Goal: Task Accomplishment & Management: Manage account settings

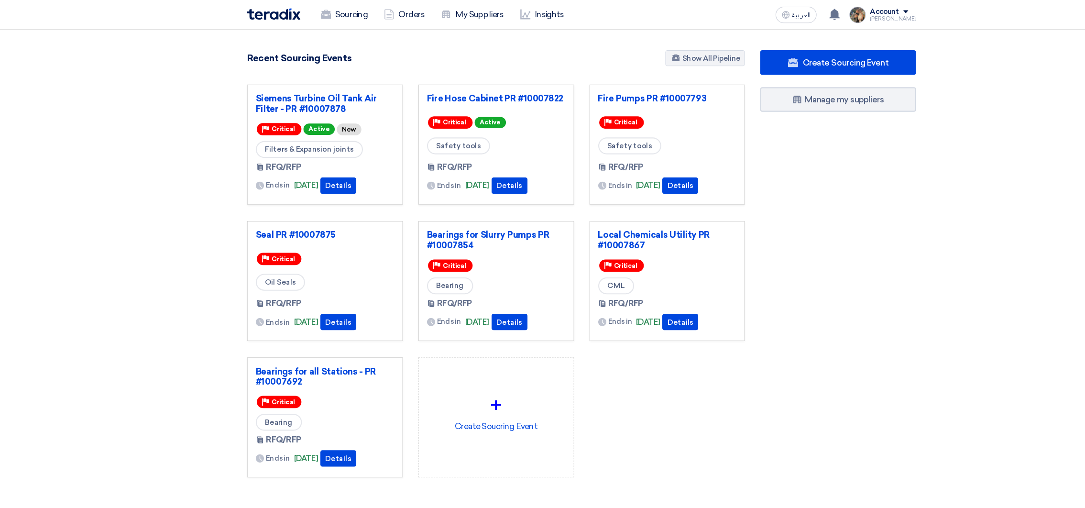
click at [835, 214] on div "Create Sourcing Event Manage my suppliers" at bounding box center [782, 265] width 160 height 437
click at [604, 94] on link "Fire Pumps PR #10007793" at bounding box center [622, 92] width 129 height 10
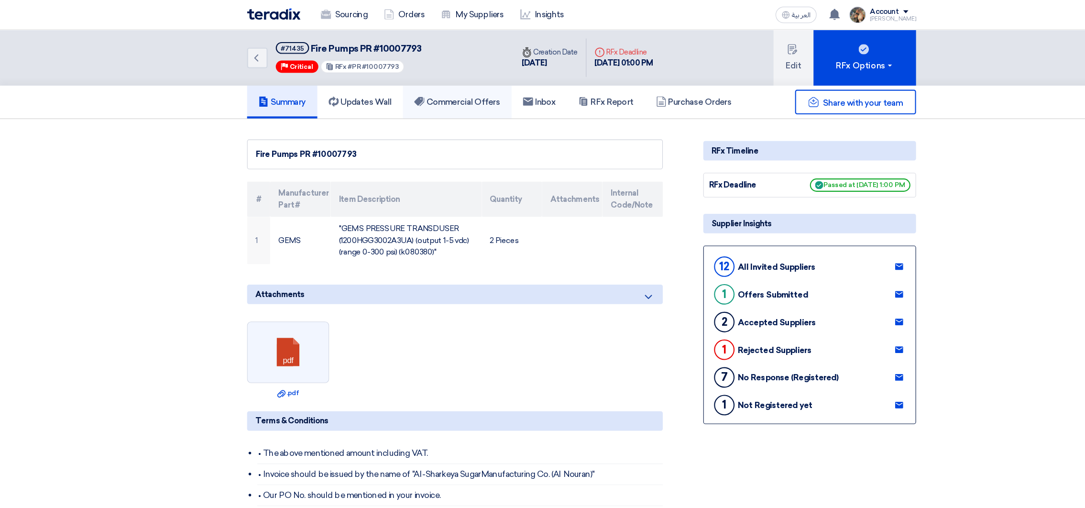
click at [430, 103] on link "Commercial Offers" at bounding box center [426, 95] width 101 height 31
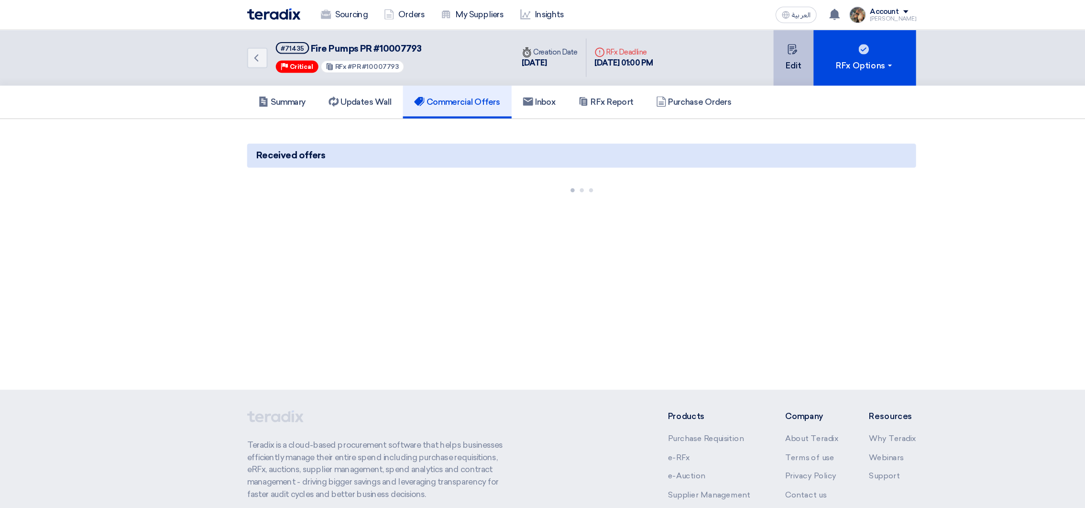
click at [747, 60] on button "Edit" at bounding box center [740, 54] width 37 height 52
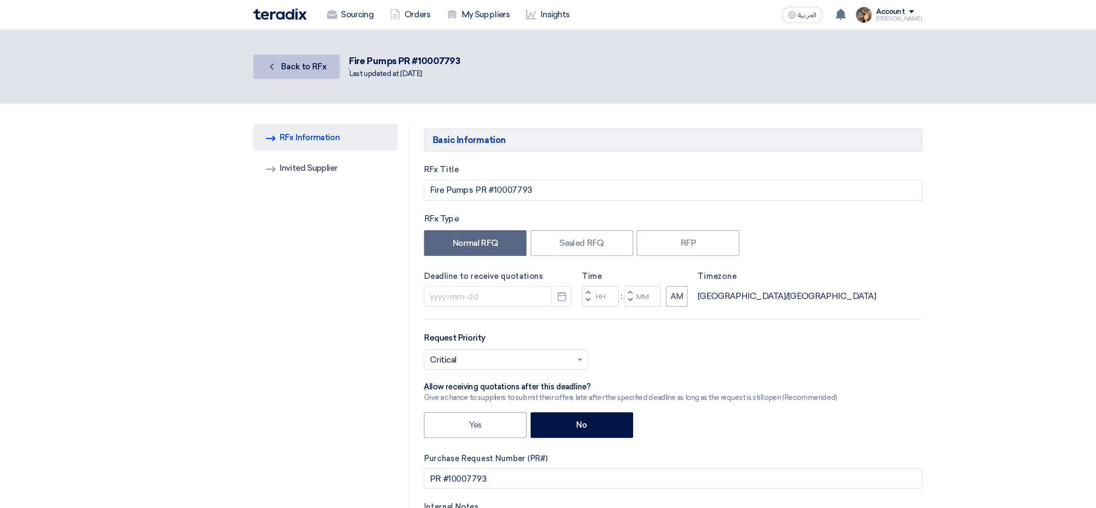
type input "[DATE]"
type input "01"
type input "00"
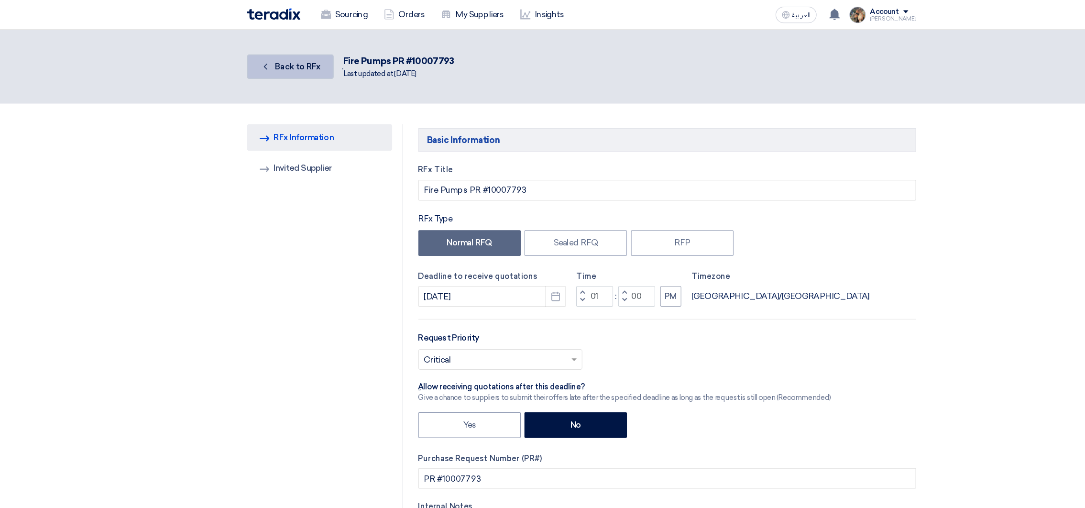
click at [287, 63] on span "Back to RFx" at bounding box center [278, 61] width 43 height 9
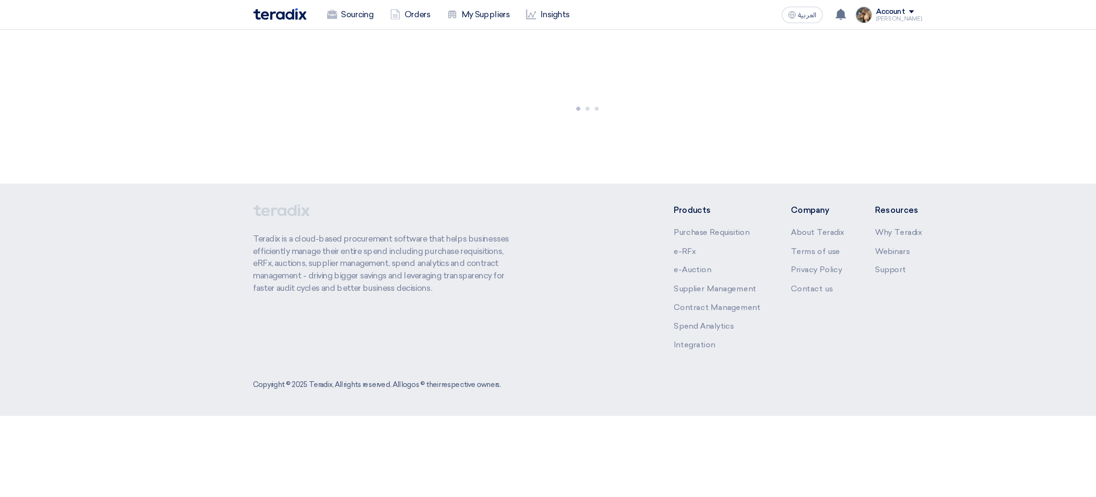
click at [265, 14] on img at bounding box center [261, 13] width 50 height 11
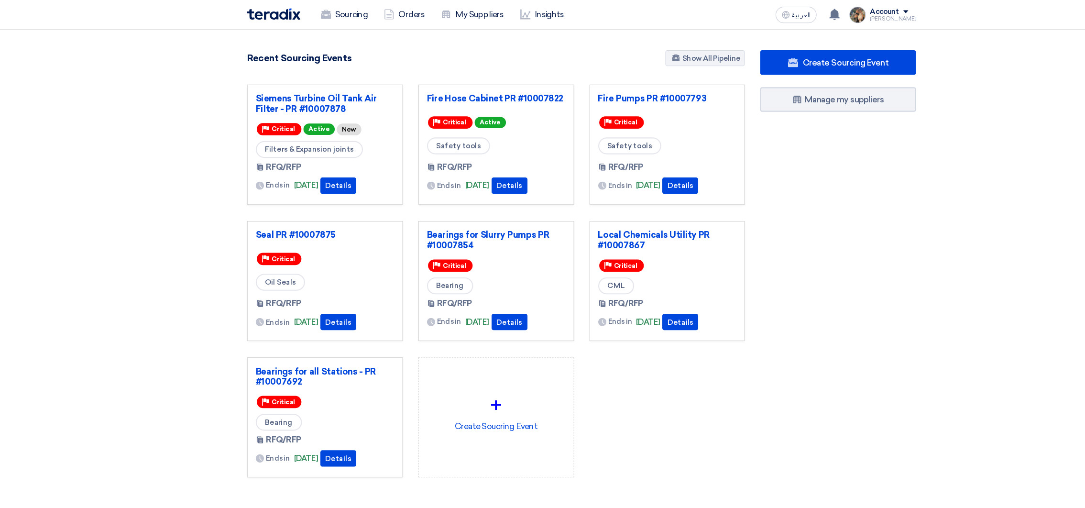
click at [182, 87] on section "3056 RFx remaining 9 Auctions remaining Create Sourcing Event" at bounding box center [542, 269] width 1085 height 483
click at [784, 8] on icon at bounding box center [778, 13] width 11 height 11
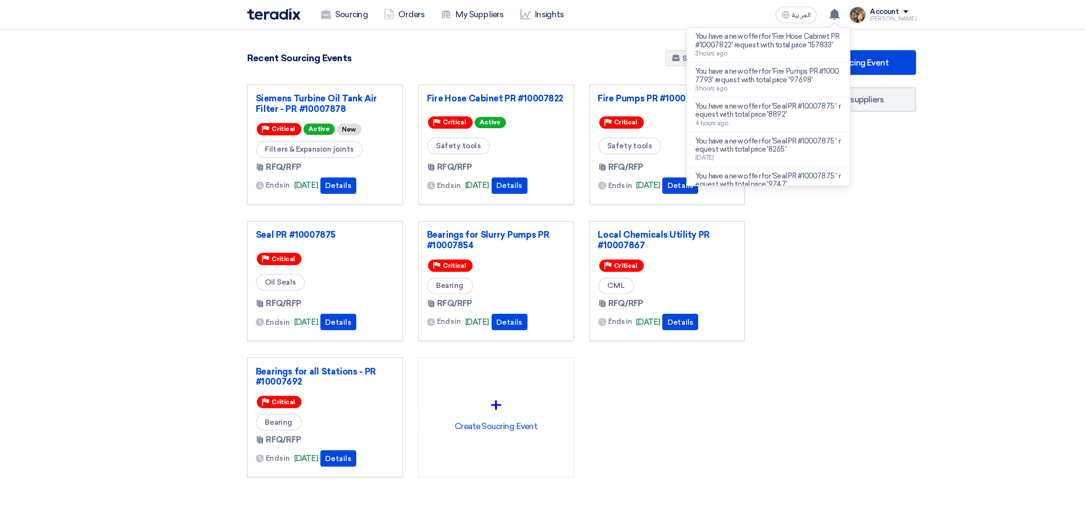
click at [564, 52] on div "Recent Sourcing Events Show All Pipeline" at bounding box center [463, 55] width 464 height 17
